Goal: Task Accomplishment & Management: Use online tool/utility

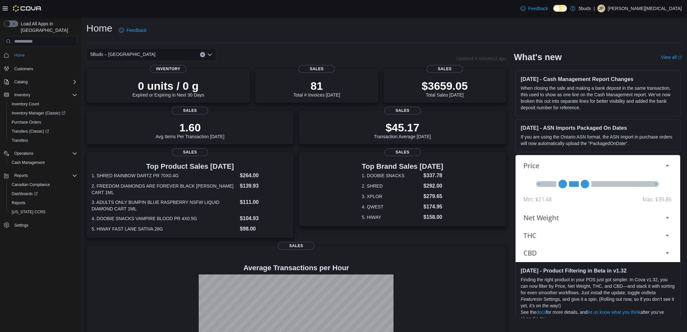
click at [376, 28] on div "Home Feedback" at bounding box center [384, 30] width 596 height 17
click at [22, 191] on span "Dashboards" at bounding box center [25, 193] width 26 height 5
click at [385, 38] on div "Home Feedback" at bounding box center [384, 30] width 596 height 17
click at [240, 33] on div "Home Feedback" at bounding box center [384, 30] width 596 height 17
click at [421, 37] on div "Home Feedback" at bounding box center [384, 30] width 596 height 17
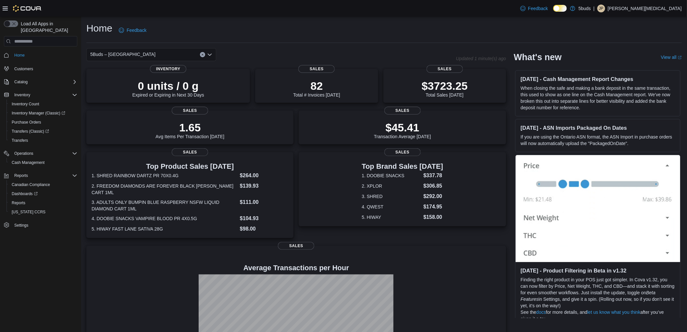
click at [373, 49] on div "5Buds – [GEOGRAPHIC_DATA]" at bounding box center [271, 54] width 370 height 13
click at [299, 36] on div "Home Feedback" at bounding box center [384, 30] width 596 height 17
click at [270, 35] on div "Home Feedback" at bounding box center [384, 30] width 596 height 17
click at [304, 31] on div "Home Feedback" at bounding box center [384, 30] width 596 height 17
click at [309, 44] on div "Home Feedback 5Buds – North Battleford Updated 1 minute(s) ago 0 units / 0 g Ex…" at bounding box center [384, 199] width 606 height 365
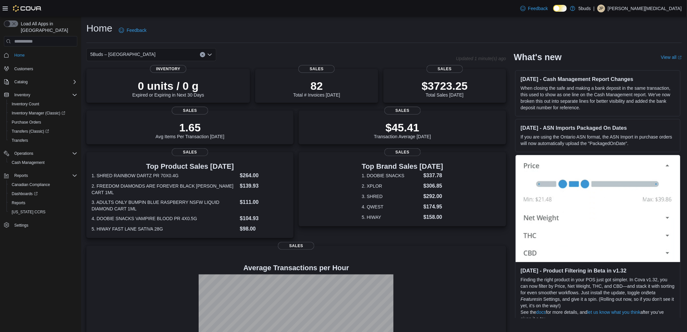
click at [161, 51] on div "5Buds – [GEOGRAPHIC_DATA]" at bounding box center [151, 54] width 130 height 13
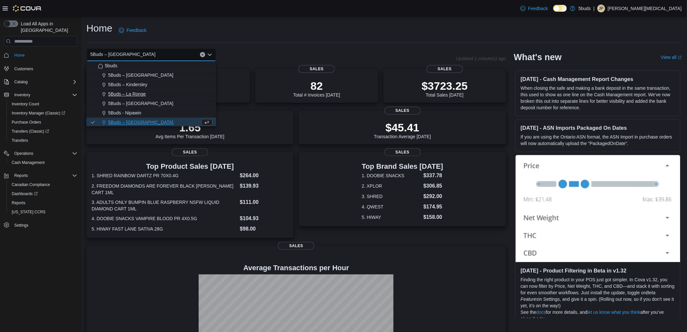
click at [147, 96] on div "5Buds – La Ronge" at bounding box center [155, 94] width 114 height 6
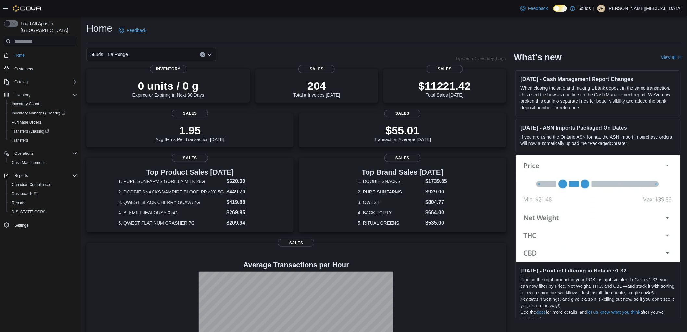
click at [149, 54] on div "5Buds – La Ronge Combo box. Selected. 5Buds – La Ronge. Press Backspace to dele…" at bounding box center [151, 54] width 130 height 13
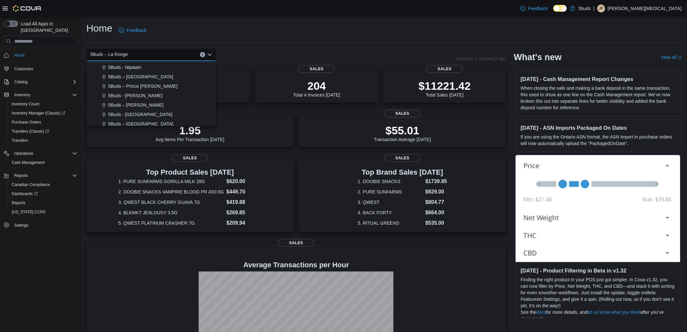
scroll to position [48, 0]
click at [137, 83] on span "5Buds – Prince [PERSON_NAME]" at bounding box center [143, 84] width 70 height 6
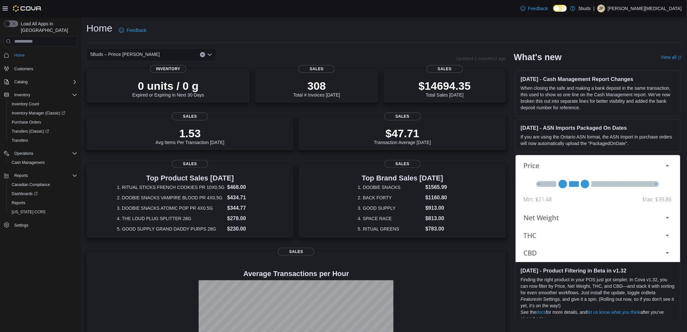
click at [145, 55] on div "5Buds – Prince [PERSON_NAME]" at bounding box center [151, 54] width 130 height 13
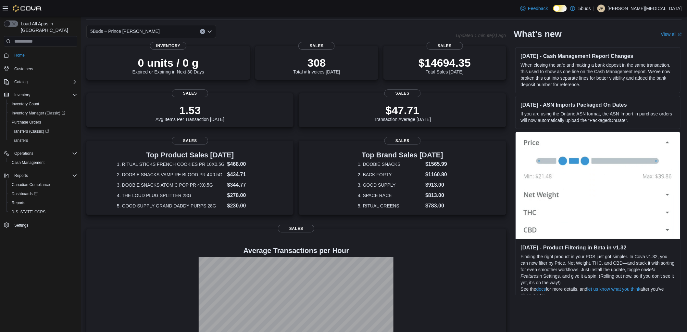
scroll to position [36, 0]
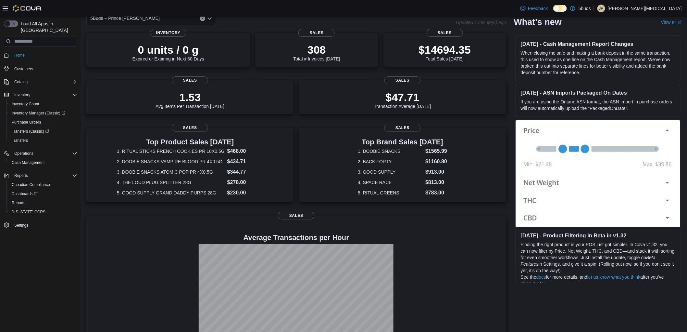
click at [159, 20] on div "5Buds – Prince Albert Combo box. Selected. 5Buds – Prince Albert. Press Backspa…" at bounding box center [151, 18] width 130 height 13
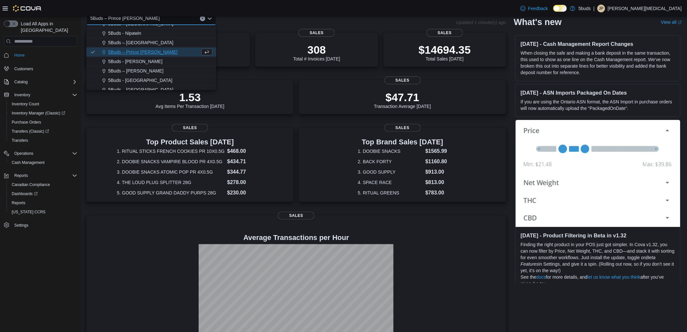
scroll to position [48, 0]
click at [136, 58] on span "5Buds - [PERSON_NAME]" at bounding box center [135, 57] width 54 height 6
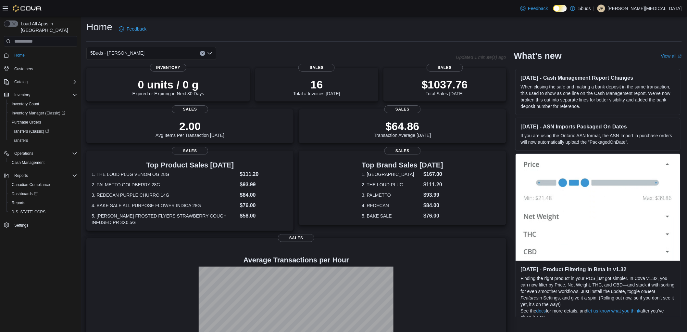
scroll to position [0, 0]
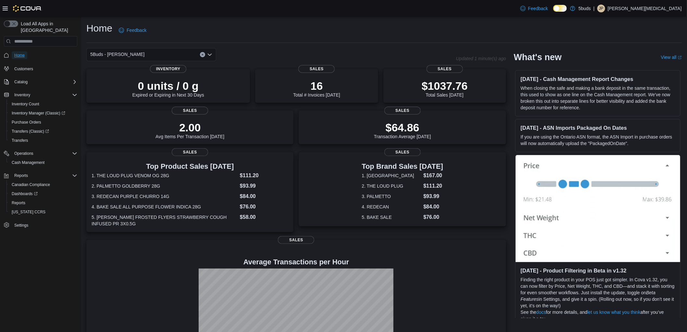
click at [23, 53] on span "Home" at bounding box center [19, 55] width 10 height 5
click at [301, 24] on div "Home Feedback" at bounding box center [384, 30] width 596 height 17
click at [126, 56] on div "5Buds - [PERSON_NAME]" at bounding box center [151, 54] width 130 height 13
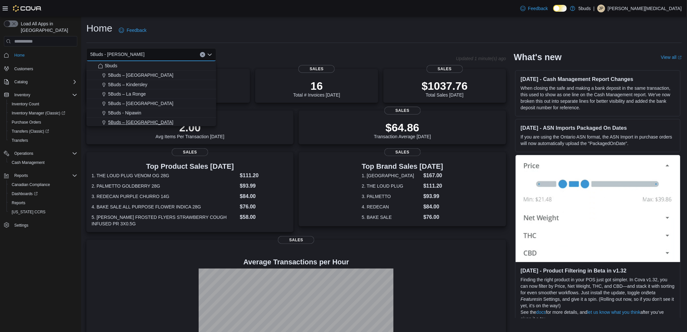
click at [147, 118] on button "5Buds – [GEOGRAPHIC_DATA]" at bounding box center [151, 122] width 130 height 9
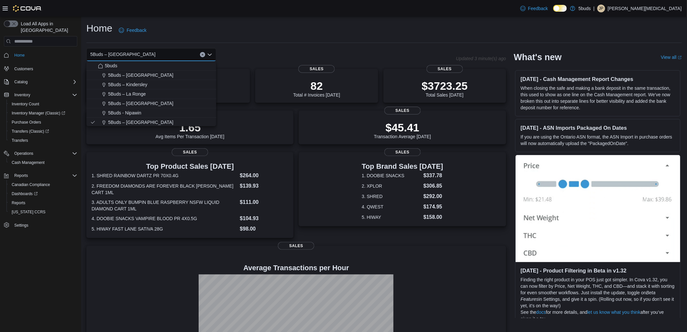
click at [317, 32] on div "Home Feedback" at bounding box center [384, 30] width 596 height 17
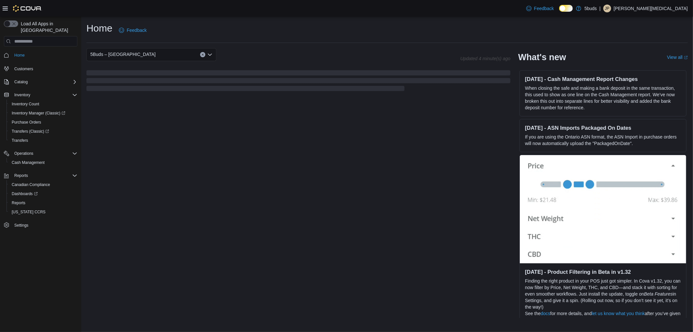
click at [440, 28] on div "Home Feedback" at bounding box center [386, 30] width 601 height 17
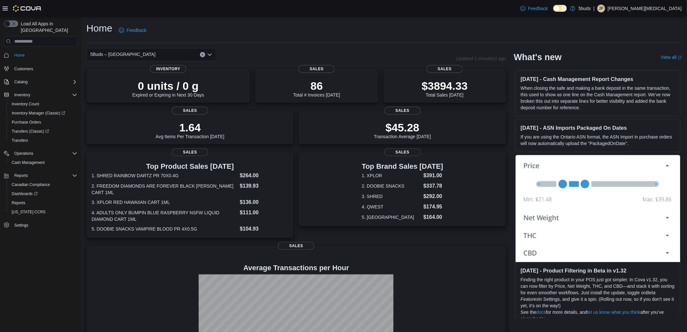
click at [440, 28] on div "Home Feedback" at bounding box center [384, 30] width 596 height 17
click at [406, 33] on div "Home Feedback" at bounding box center [384, 30] width 596 height 17
click at [334, 25] on div "Home Feedback" at bounding box center [384, 30] width 596 height 17
click at [461, 20] on div "Home Feedback 5Buds – North Battleford Updated 1 minute(s) ago 0 units / 0 g Ex…" at bounding box center [384, 199] width 606 height 365
click at [371, 27] on div "Home Feedback" at bounding box center [384, 30] width 596 height 17
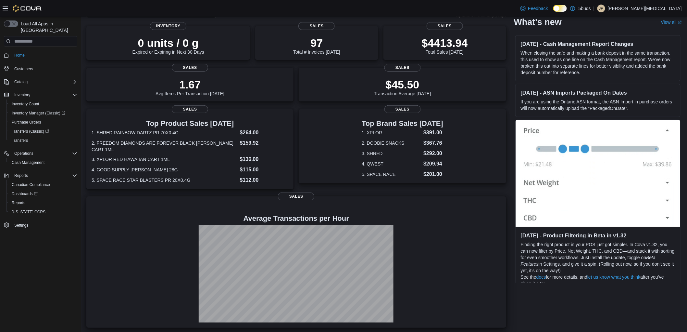
scroll to position [45, 0]
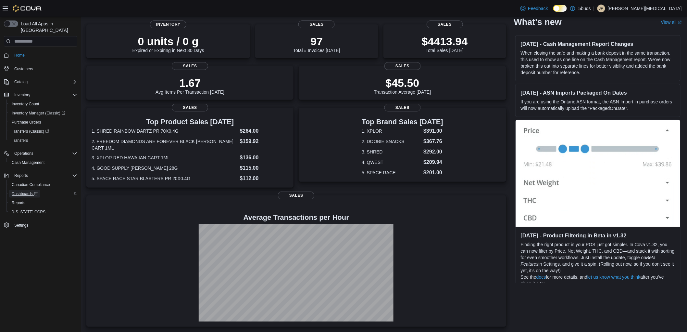
click at [28, 191] on span "Dashboards" at bounding box center [25, 193] width 26 height 5
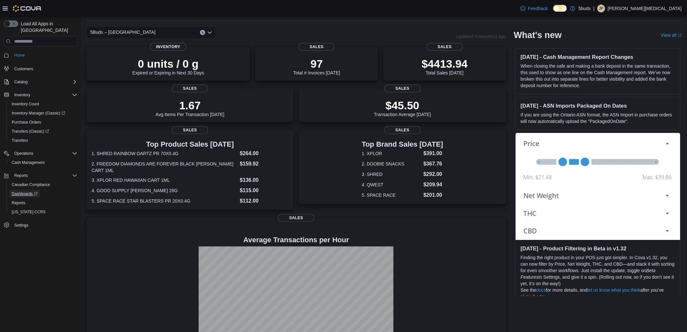
scroll to position [0, 0]
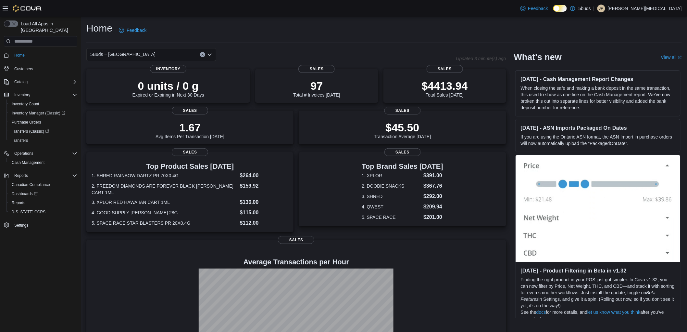
click at [406, 28] on div "Home Feedback" at bounding box center [384, 30] width 596 height 17
click at [389, 11] on div "Feedback Dark Mode 5buds | JP Jackie Parkinson" at bounding box center [343, 8] width 687 height 17
click at [181, 199] on dt "3. XPLOR RED HAWAIIAN CART 1ML" at bounding box center [165, 201] width 146 height 6
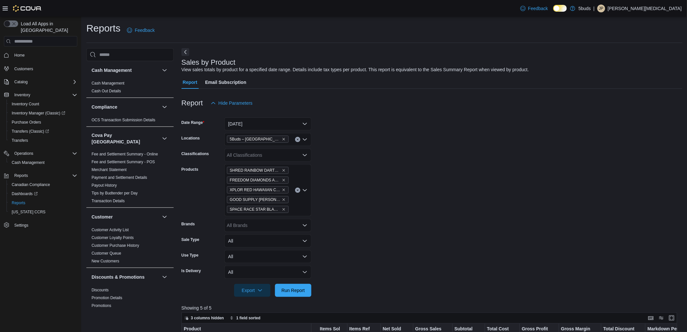
click at [298, 191] on icon "Clear input" at bounding box center [298, 190] width 3 height 3
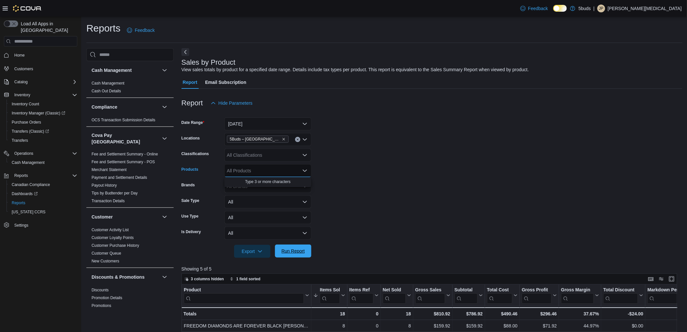
click at [299, 245] on div "Export Run Report" at bounding box center [247, 251] width 130 height 13
click at [293, 253] on span "Run Report" at bounding box center [293, 251] width 23 height 6
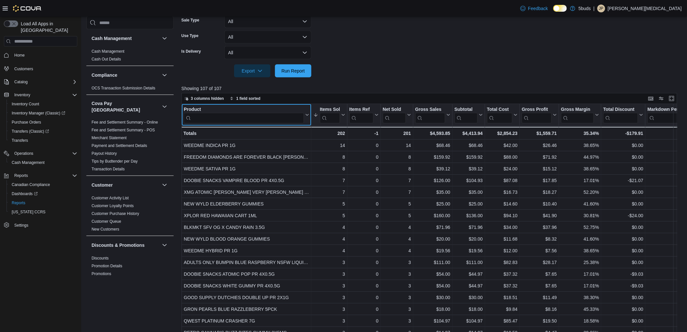
click at [241, 121] on input "search" at bounding box center [244, 118] width 120 height 10
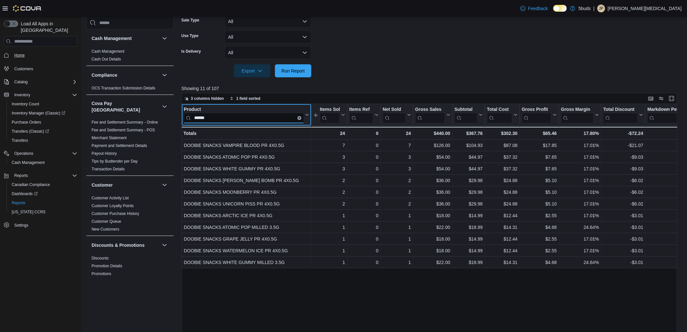
type input "******"
click at [20, 53] on span "Home" at bounding box center [19, 55] width 10 height 5
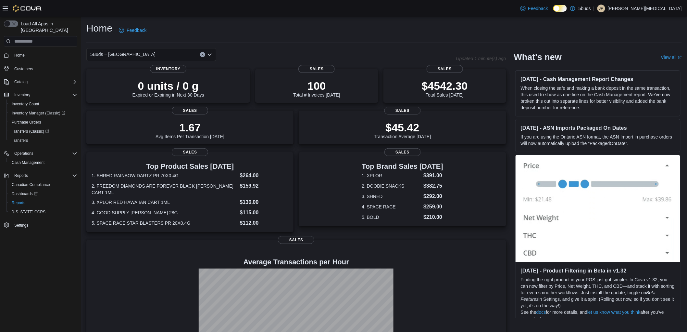
click at [416, 32] on div "Home Feedback" at bounding box center [384, 30] width 596 height 17
click at [402, 38] on div "Home Feedback" at bounding box center [384, 30] width 596 height 17
click at [390, 31] on div "Home Feedback" at bounding box center [384, 30] width 596 height 17
click at [351, 48] on div "5Buds – [GEOGRAPHIC_DATA]" at bounding box center [271, 54] width 370 height 13
click at [283, 31] on div "Home Feedback" at bounding box center [384, 30] width 596 height 17
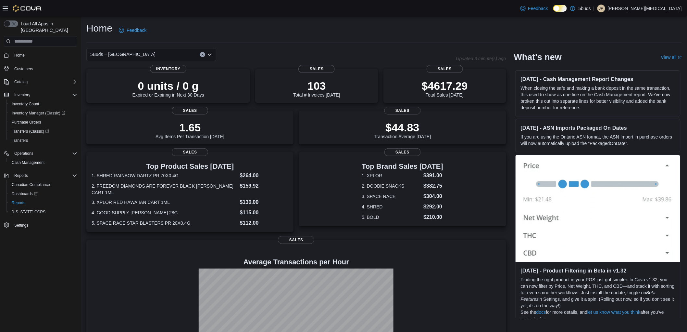
drag, startPoint x: 375, startPoint y: 19, endPoint x: 355, endPoint y: 13, distance: 20.6
click at [370, 17] on div "Home Feedback 5Buds – North Battleford Updated 3 minute(s) ago 0 units / 0 g Ex…" at bounding box center [384, 197] width 606 height 360
click at [345, 28] on div "Home Feedback" at bounding box center [384, 30] width 596 height 17
click at [52, 110] on span "Inventory Manager (Classic)" at bounding box center [39, 112] width 54 height 5
click at [355, 32] on div "Home Feedback" at bounding box center [384, 30] width 596 height 17
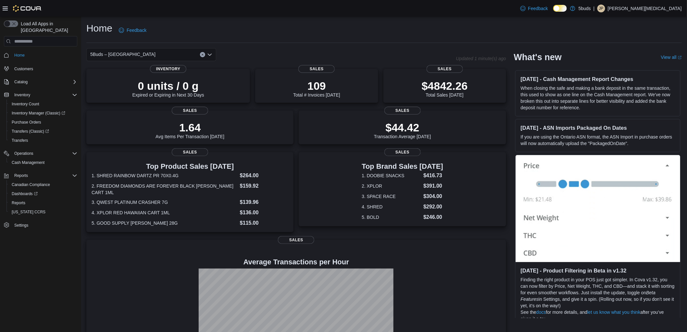
click at [333, 40] on div "Home Feedback" at bounding box center [384, 32] width 596 height 21
click at [358, 43] on hr at bounding box center [384, 43] width 596 height 0
click at [214, 196] on dl "1. SHRED RAINBOW DARTZ PR 70X0.4G $264.00 2. FREEDOM DIAMONDS ARE FOREVER BLACK…" at bounding box center [190, 198] width 197 height 55
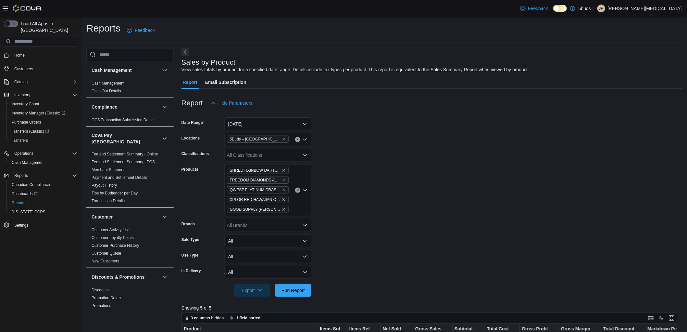
click at [297, 190] on icon "Clear input" at bounding box center [298, 190] width 2 height 2
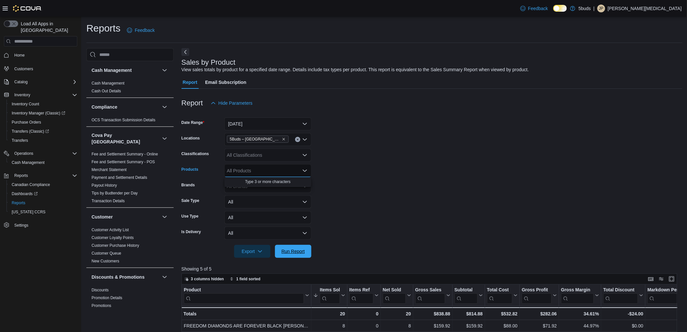
click at [301, 251] on span "Run Report" at bounding box center [293, 251] width 23 height 6
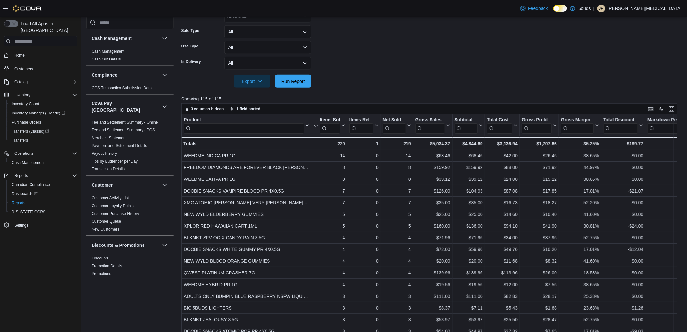
scroll to position [212, 0]
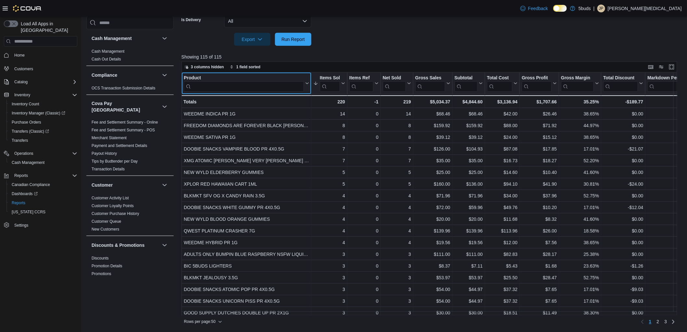
click at [244, 83] on input "search" at bounding box center [244, 86] width 120 height 10
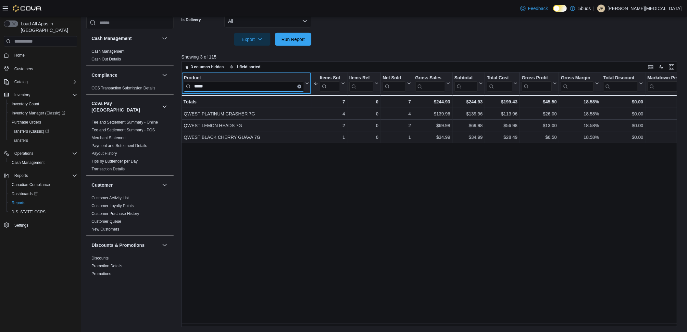
type input "*****"
click at [13, 51] on link "Home" at bounding box center [20, 55] width 16 height 8
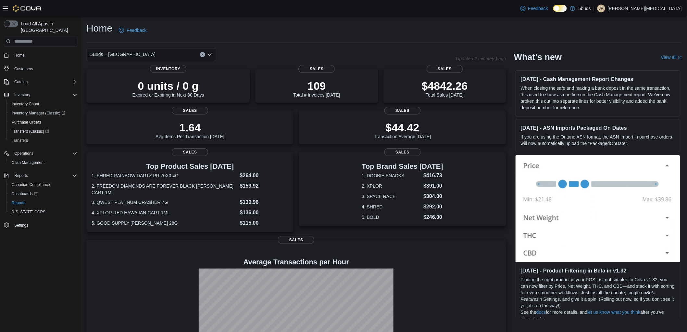
click at [313, 34] on div "Home Feedback" at bounding box center [384, 30] width 596 height 17
click at [355, 32] on div "Home Feedback" at bounding box center [384, 30] width 596 height 17
click at [378, 25] on div "Home Feedback" at bounding box center [384, 30] width 596 height 17
click at [470, 24] on div "Home Feedback" at bounding box center [384, 30] width 596 height 17
click at [21, 200] on span "Reports" at bounding box center [19, 202] width 14 height 5
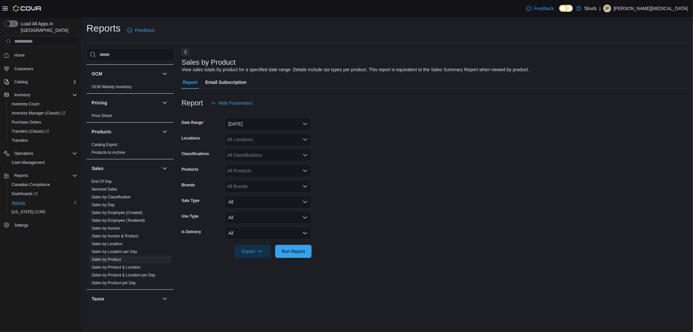
scroll to position [454, 0]
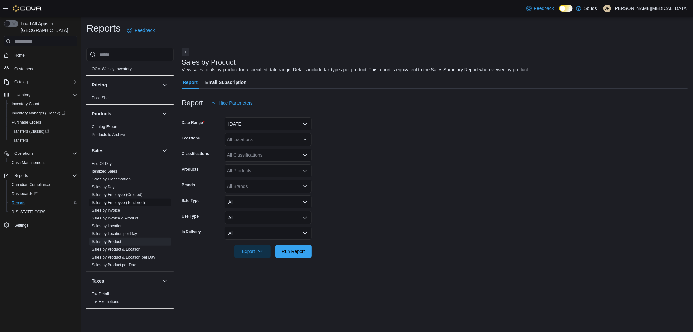
click at [117, 200] on link "Sales by Employee (Tendered)" at bounding box center [118, 202] width 53 height 5
click at [256, 124] on button "[DATE]" at bounding box center [267, 123] width 87 height 13
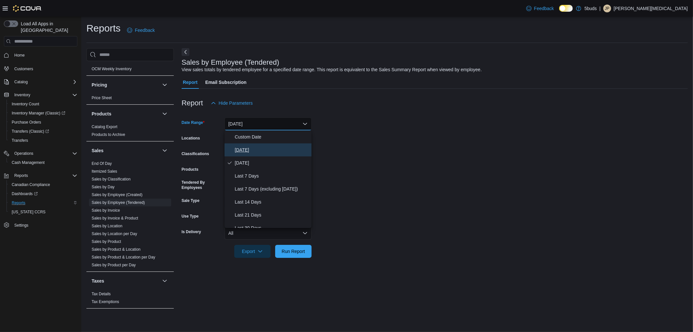
click at [248, 147] on span "[DATE]" at bounding box center [272, 150] width 74 height 8
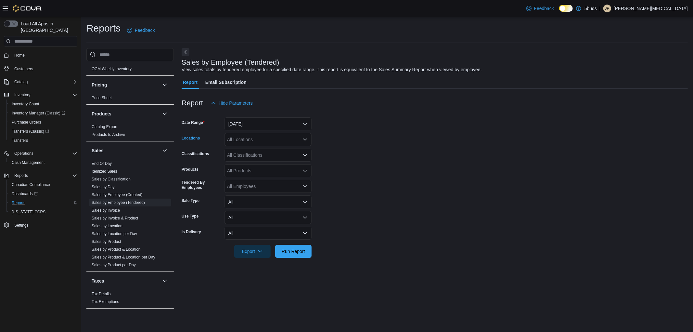
click at [258, 142] on div "All Locations" at bounding box center [267, 139] width 87 height 13
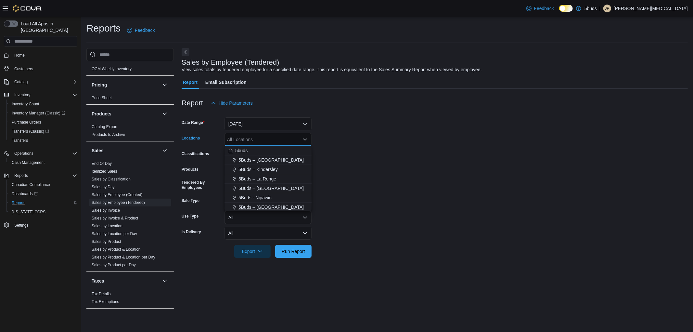
click at [275, 206] on span "5Buds – [GEOGRAPHIC_DATA]" at bounding box center [270, 207] width 65 height 6
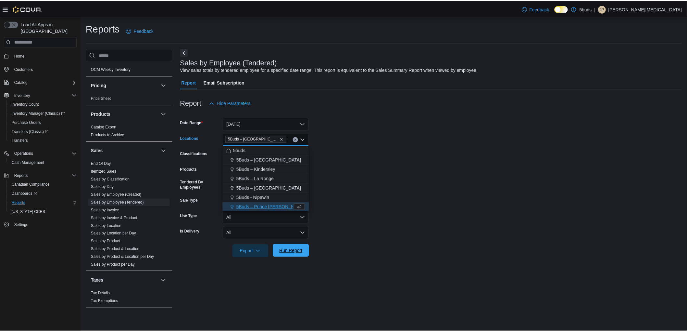
scroll to position [1, 0]
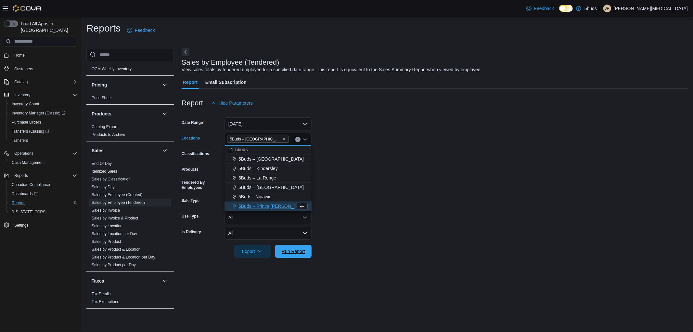
drag, startPoint x: 291, startPoint y: 251, endPoint x: 324, endPoint y: 260, distance: 33.9
click at [291, 252] on span "Run Report" at bounding box center [293, 251] width 23 height 6
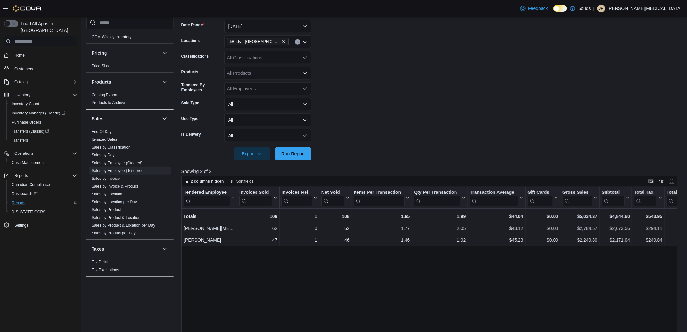
scroll to position [144, 0]
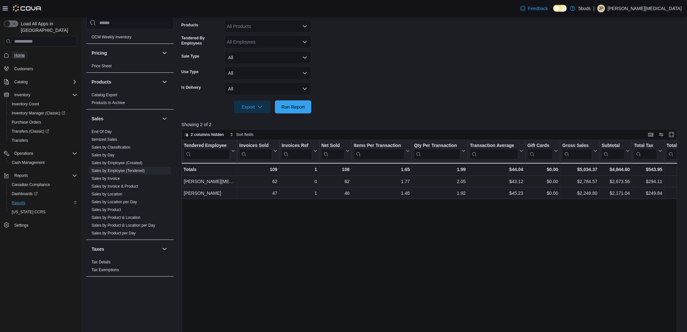
click at [19, 53] on span "Home" at bounding box center [19, 55] width 10 height 5
